Goal: Task Accomplishment & Management: Manage account settings

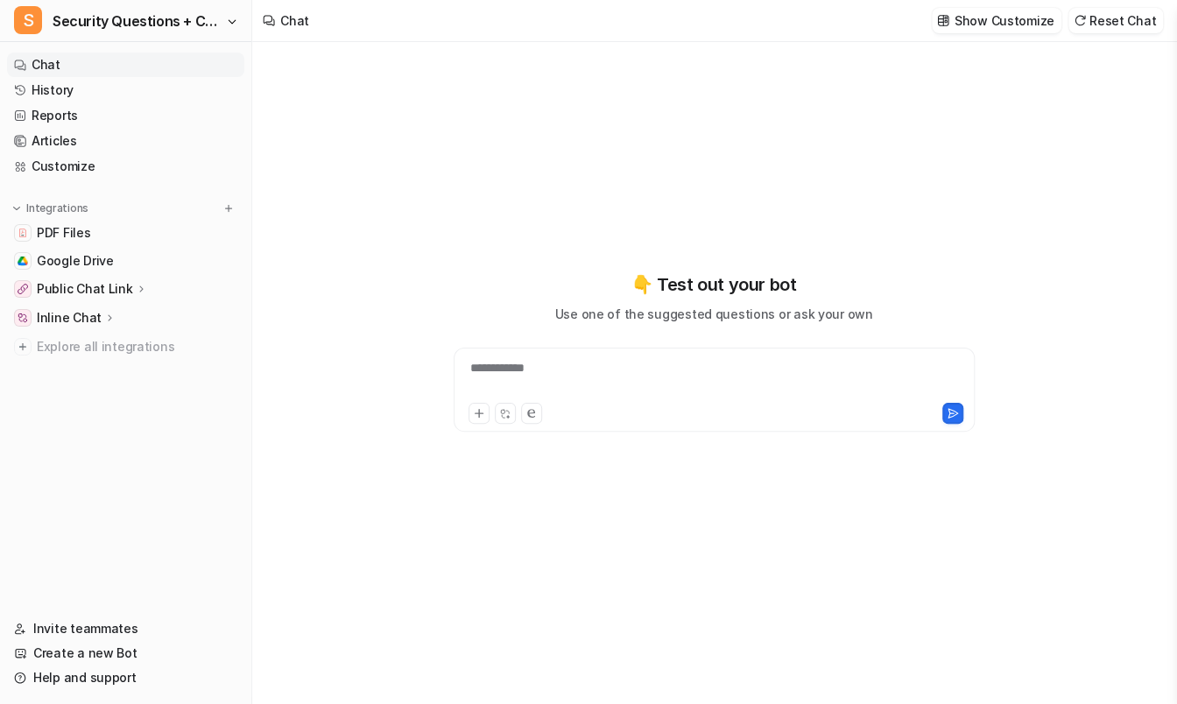
type textarea "**********"
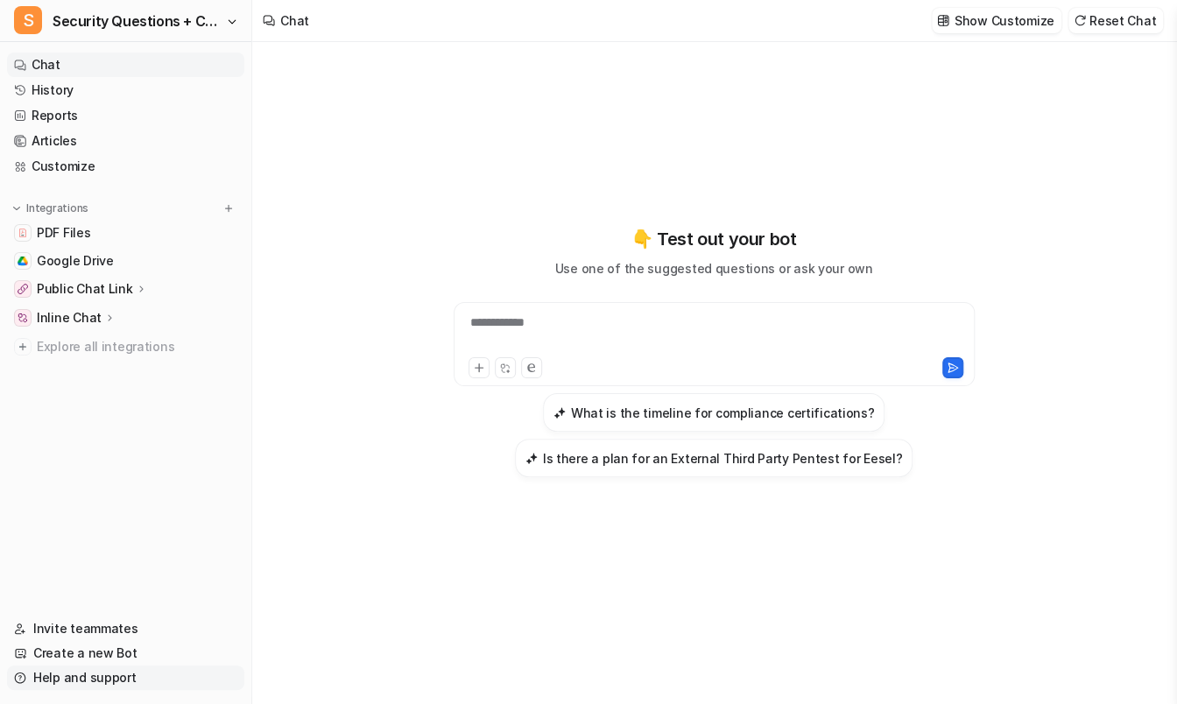
click at [122, 670] on link "Help and support" at bounding box center [125, 677] width 237 height 25
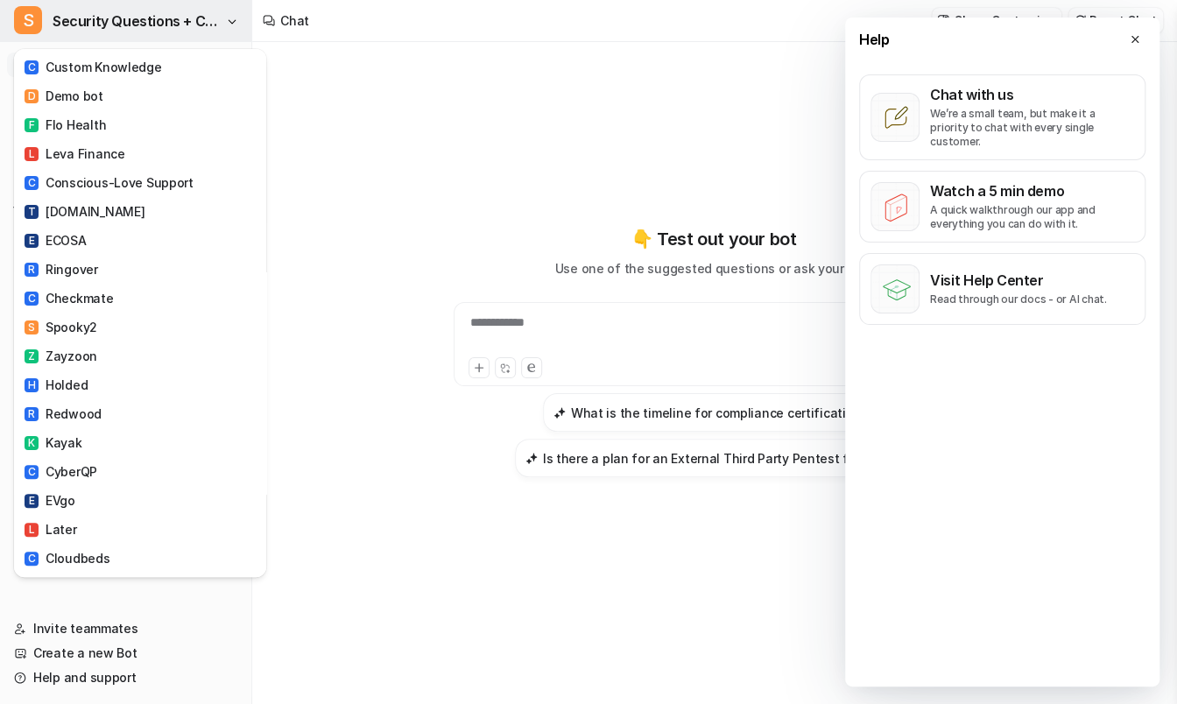
click at [137, 18] on span "Security Questions + CSA for eesel" at bounding box center [137, 21] width 169 height 25
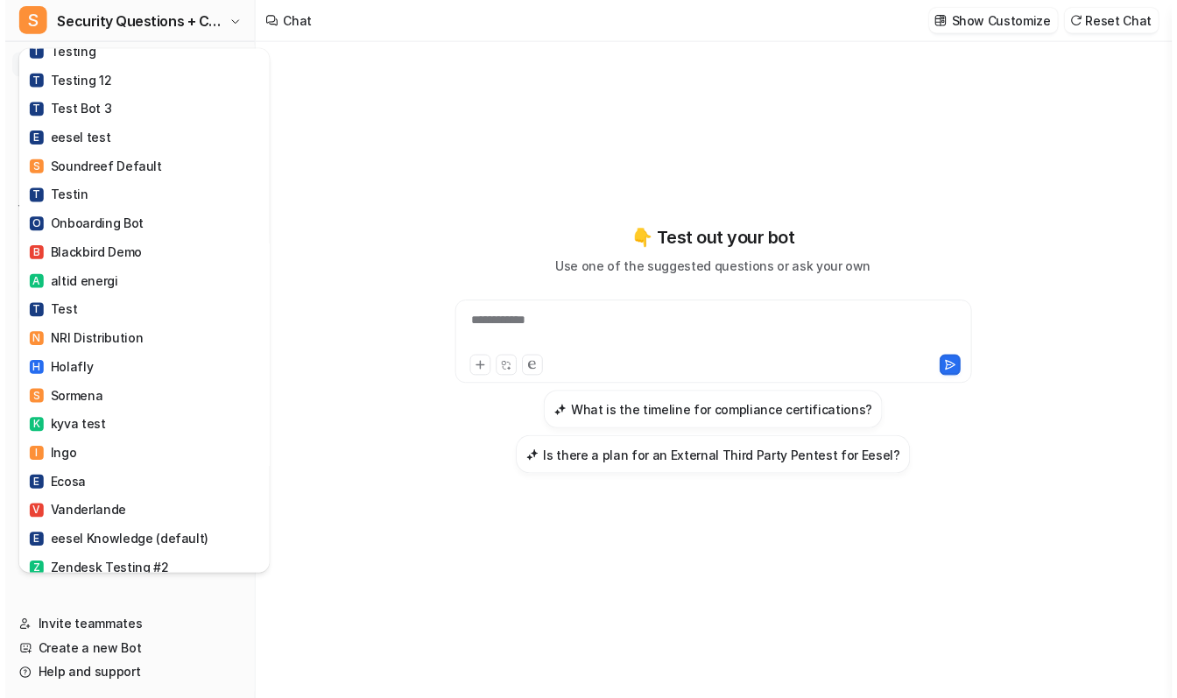
scroll to position [1477, 0]
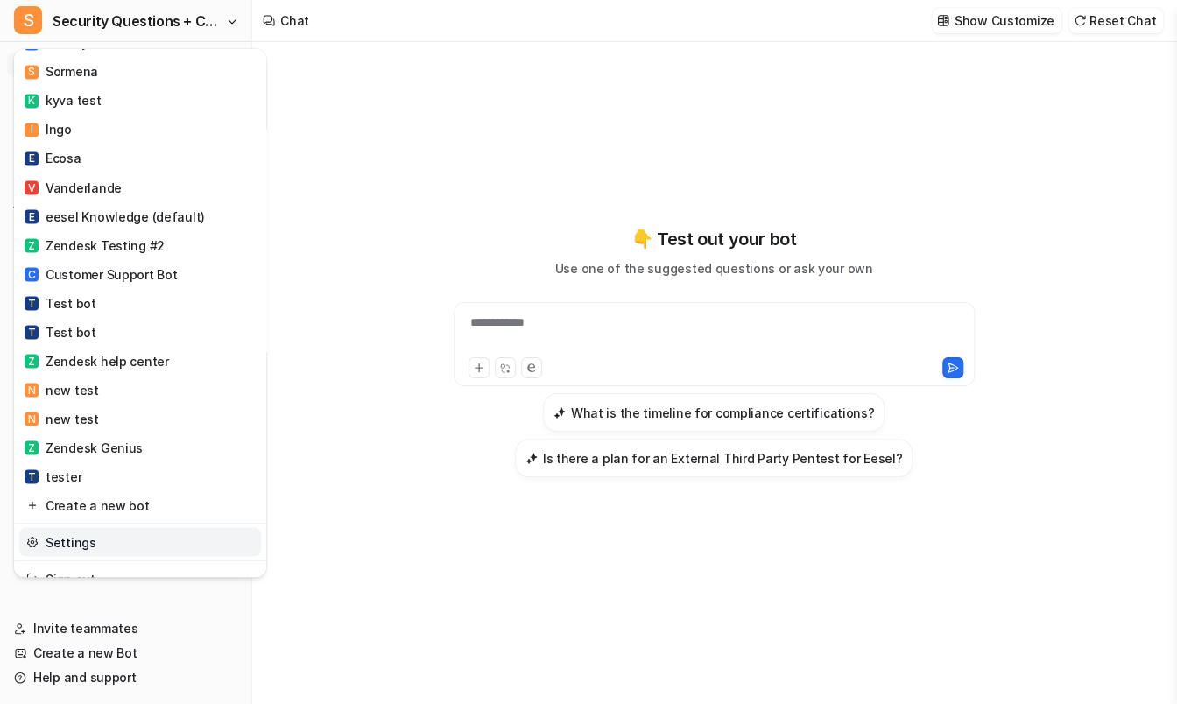
click at [131, 527] on link "Settings" at bounding box center [140, 541] width 242 height 29
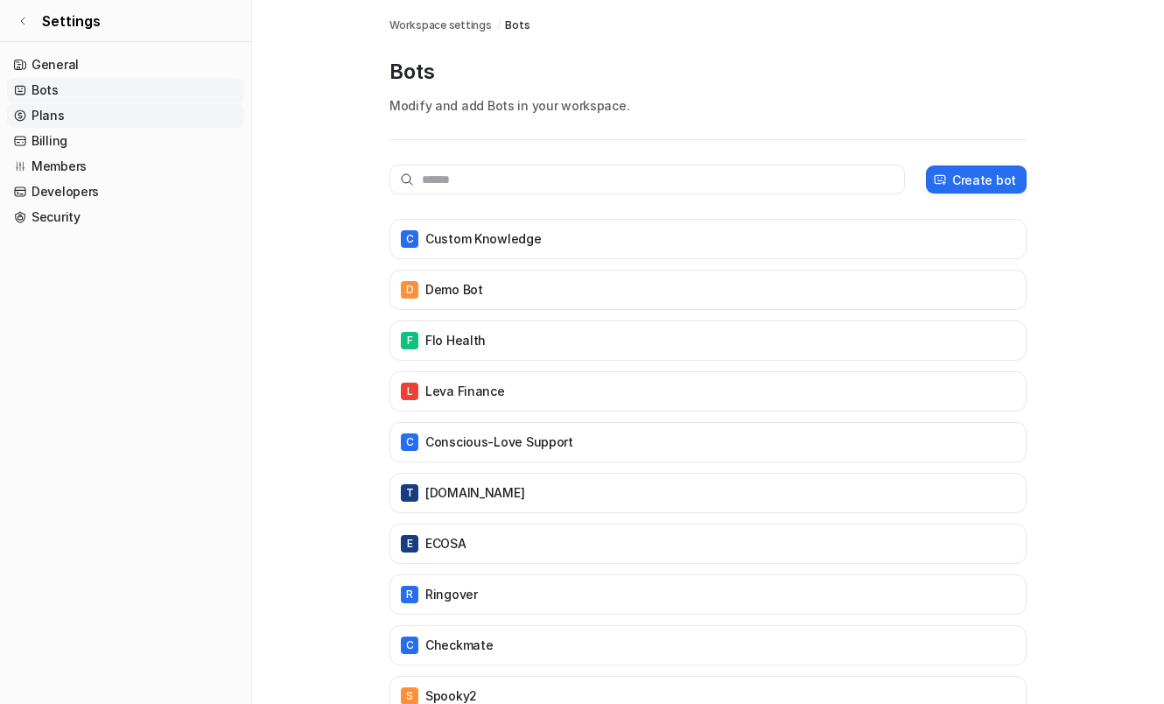
click at [118, 113] on link "Plans" at bounding box center [125, 115] width 237 height 25
